Goal: Information Seeking & Learning: Learn about a topic

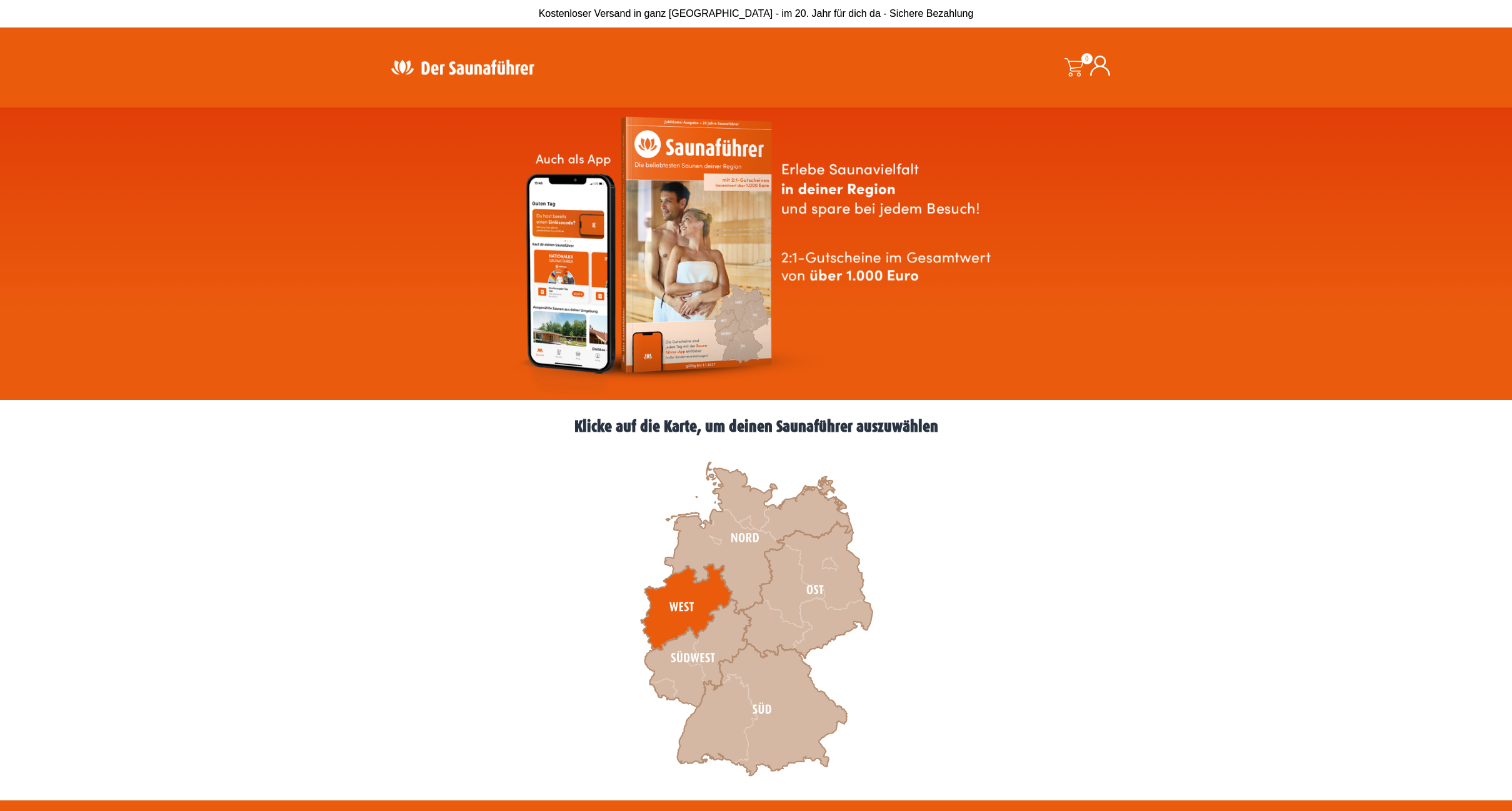
click at [675, 596] on icon at bounding box center [687, 608] width 91 height 86
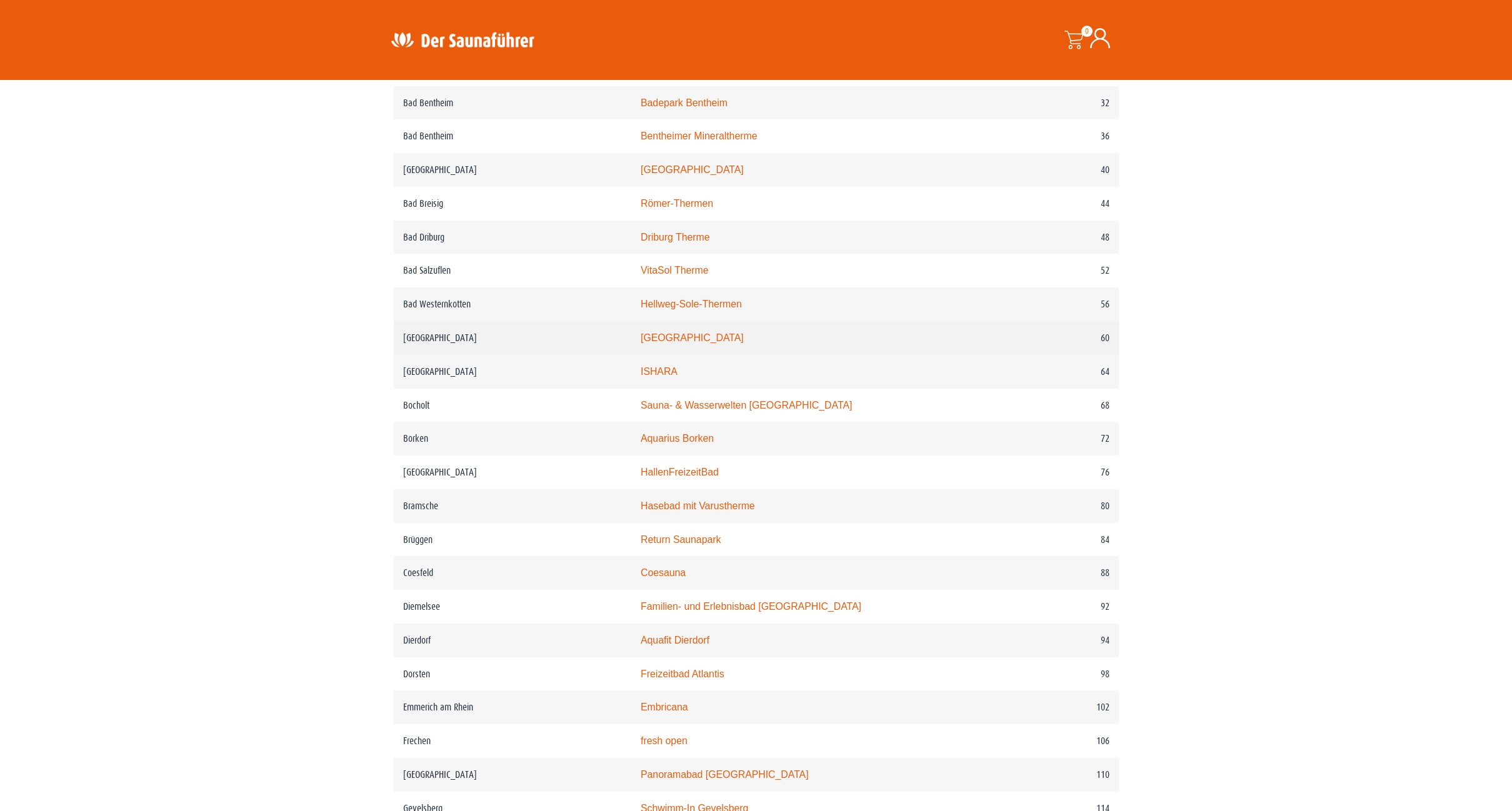
scroll to position [750, 0]
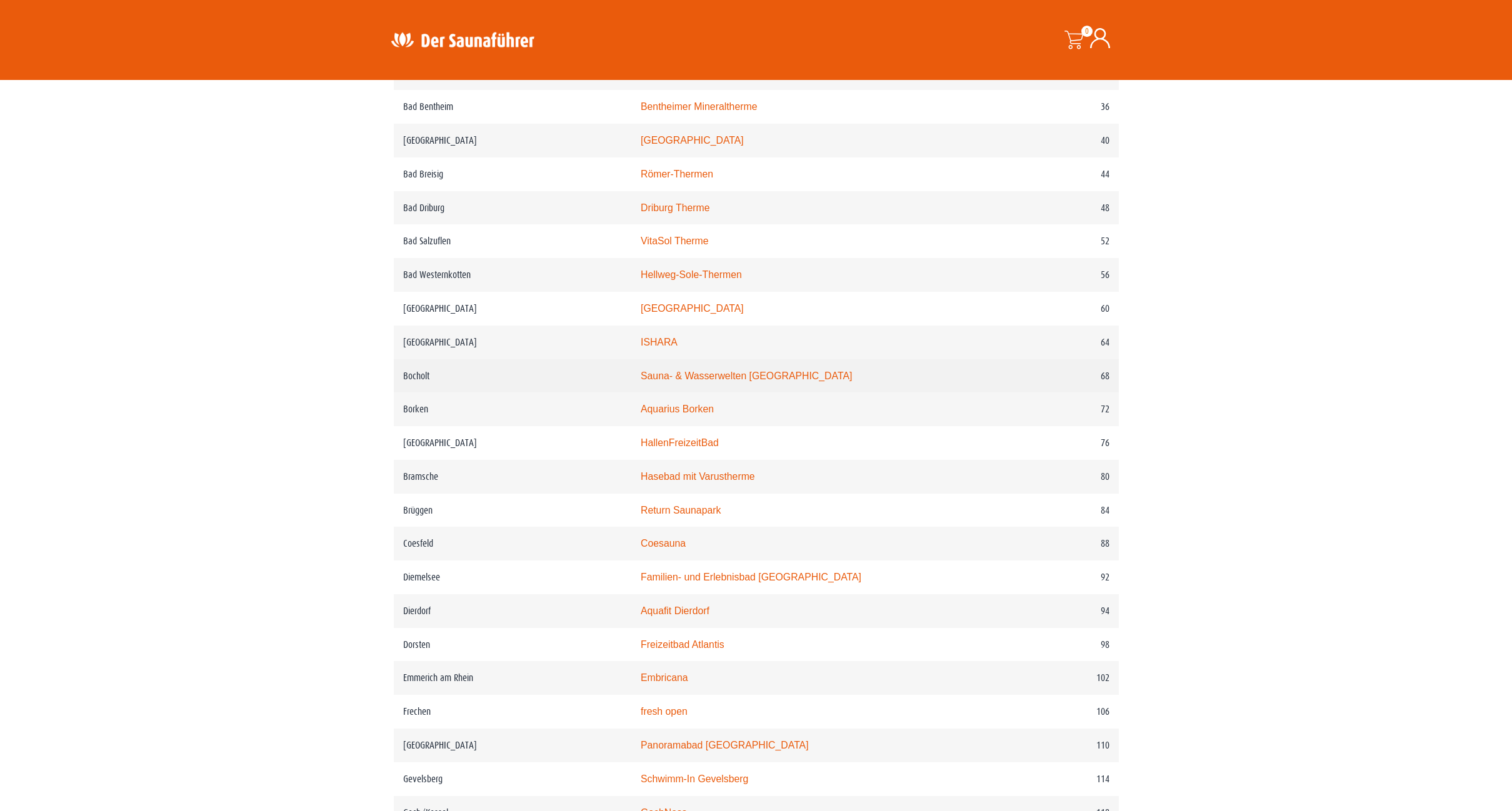
click at [722, 382] on link "Sauna- & Wasserwelten [GEOGRAPHIC_DATA]" at bounding box center [746, 376] width 211 height 10
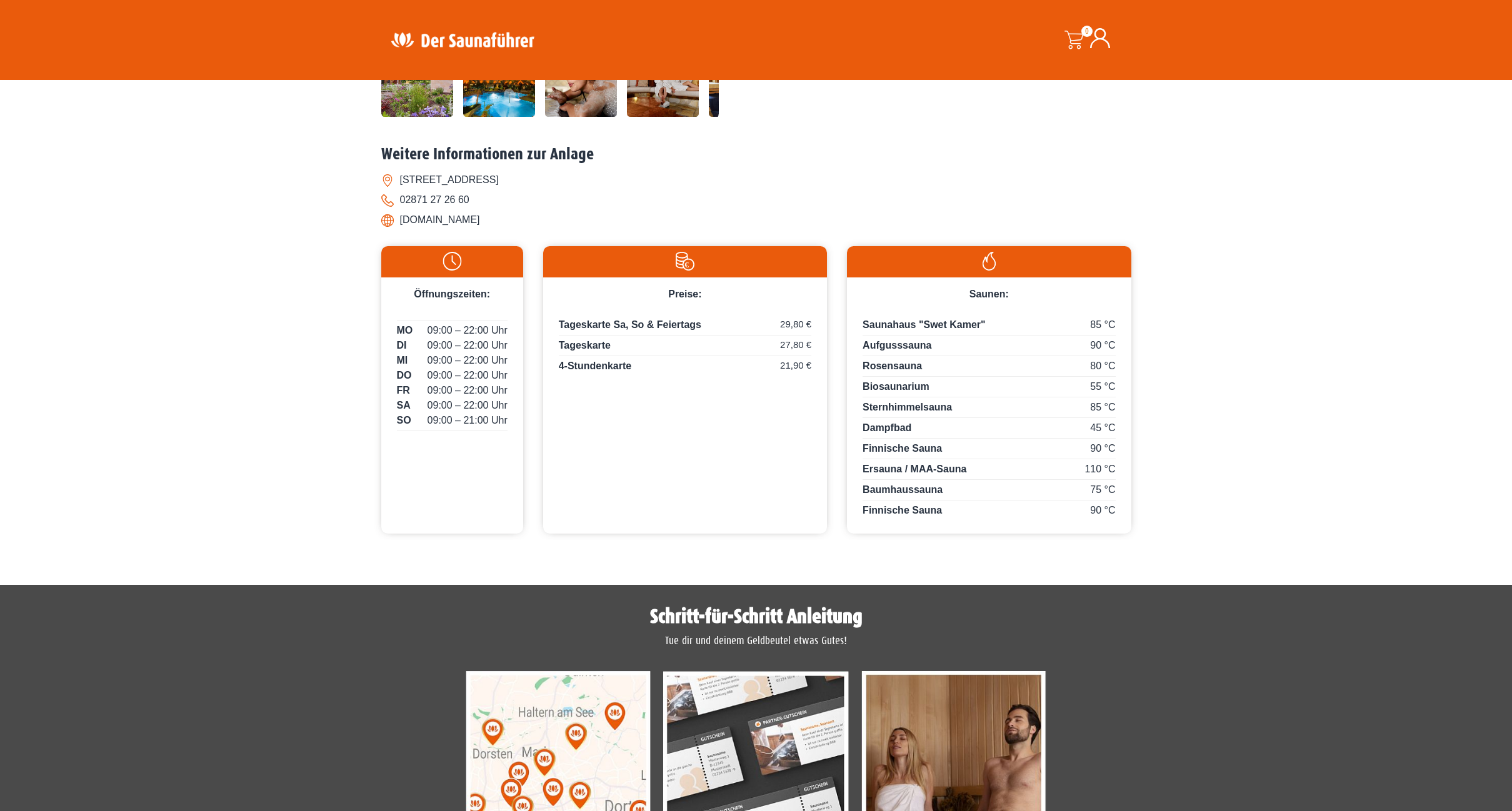
scroll to position [500, 0]
